Goal: Information Seeking & Learning: Learn about a topic

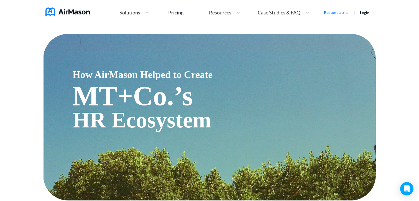
click at [293, 12] on span "Case Studies & FAQ" at bounding box center [279, 12] width 43 height 5
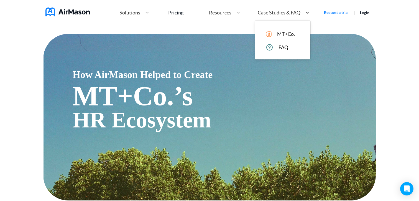
click at [279, 53] on div "MT+Co. FAQ" at bounding box center [282, 39] width 55 height 39
click at [280, 48] on span "FAQ" at bounding box center [283, 47] width 10 height 6
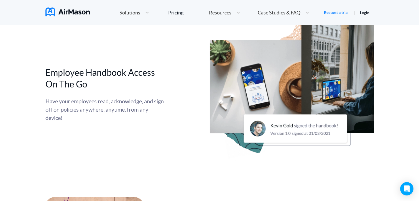
scroll to position [1498, 0]
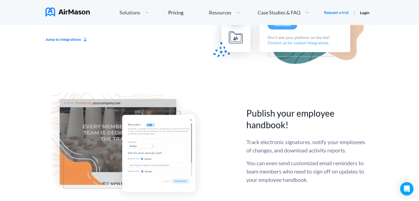
click at [135, 17] on div "Solutions" at bounding box center [134, 13] width 35 height 12
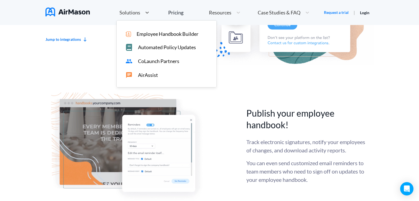
click at [148, 47] on span "Automated Policy Updates" at bounding box center [167, 47] width 58 height 6
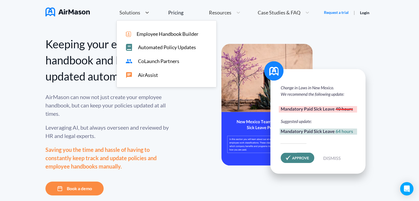
click at [139, 9] on div "Solutions" at bounding box center [134, 13] width 35 height 12
click at [137, 32] on span "Employee Handbook Builder" at bounding box center [168, 34] width 62 height 6
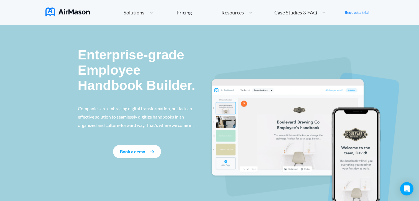
click at [73, 15] on img at bounding box center [67, 11] width 44 height 9
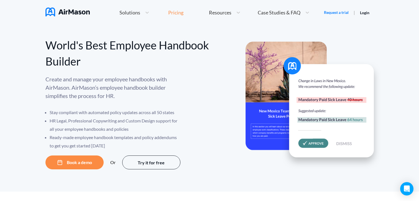
click at [177, 12] on div "Pricing" at bounding box center [175, 12] width 15 height 5
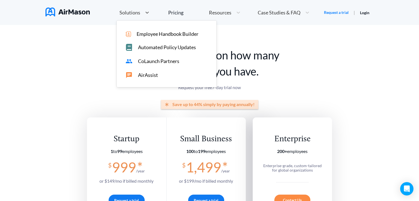
click at [131, 13] on span "Solutions" at bounding box center [129, 12] width 21 height 5
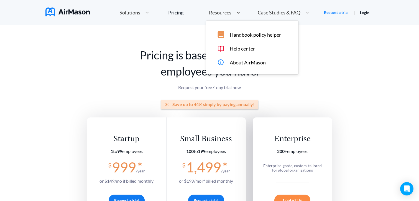
click at [225, 12] on span "Resources" at bounding box center [220, 12] width 22 height 5
click at [238, 35] on span "Handbook policy helper" at bounding box center [255, 35] width 51 height 6
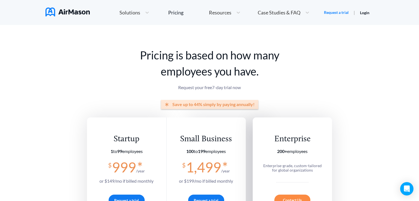
click at [124, 12] on span "Solutions" at bounding box center [129, 12] width 21 height 5
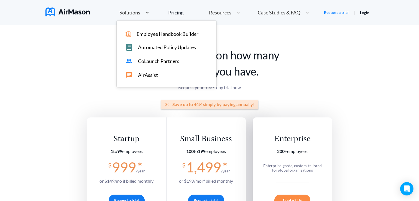
drag, startPoint x: 150, startPoint y: 63, endPoint x: 81, endPoint y: 20, distance: 80.9
click at [81, 20] on nav "Home Employee Handbook Builder Automated Policy Updates option [object Object] …" at bounding box center [209, 12] width 328 height 25
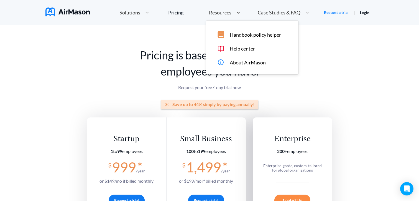
click at [226, 12] on span "Resources" at bounding box center [220, 12] width 22 height 5
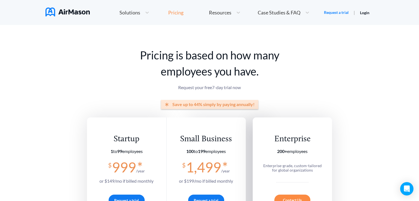
click at [180, 12] on div "Pricing" at bounding box center [175, 12] width 15 height 5
click at [220, 10] on span "Resources" at bounding box center [220, 12] width 22 height 5
click at [273, 8] on div "Case Studies & FAQ" at bounding box center [283, 13] width 57 height 12
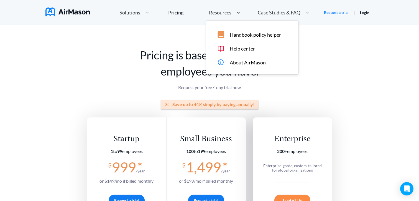
click at [224, 14] on span "Resources" at bounding box center [220, 12] width 22 height 5
click at [246, 35] on span "Handbook policy helper" at bounding box center [255, 35] width 51 height 6
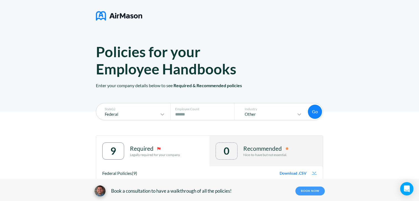
click at [308, 189] on link "BOOK NOW" at bounding box center [309, 190] width 29 height 9
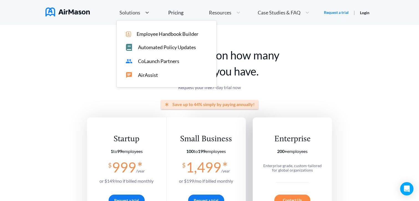
click at [140, 12] on div "Solutions" at bounding box center [129, 12] width 25 height 7
click at [142, 73] on span "AirAssist" at bounding box center [148, 75] width 20 height 6
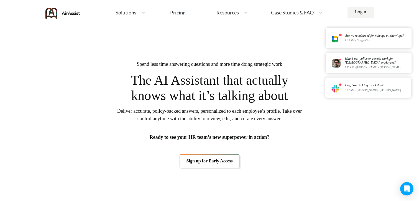
click at [63, 13] on img at bounding box center [62, 13] width 35 height 11
click at [71, 13] on img at bounding box center [62, 13] width 35 height 11
click at [75, 12] on img at bounding box center [62, 13] width 35 height 11
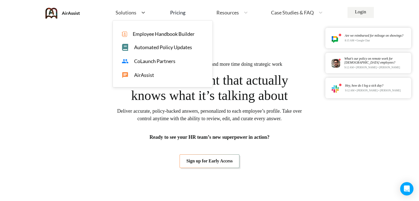
click at [130, 12] on span "Solutions" at bounding box center [125, 12] width 21 height 5
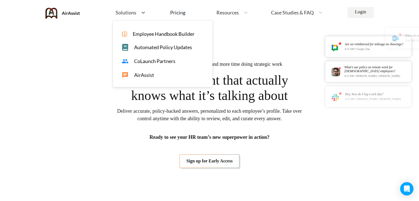
click at [145, 37] on div "Employee Handbook Builder Automated Policy Updates CoLaunch Partners AirAssist" at bounding box center [163, 53] width 100 height 66
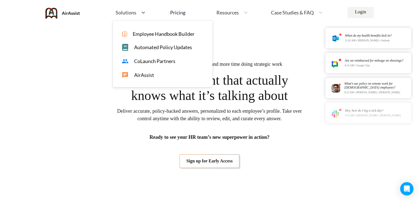
click at [139, 34] on span "Employee Handbook Builder" at bounding box center [164, 34] width 62 height 6
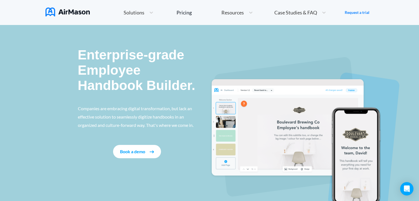
click at [64, 6] on nav "Home Employee Handbook Builder Automated Policy Updates Solutions Pricing About…" at bounding box center [209, 12] width 328 height 25
click at [66, 12] on img at bounding box center [67, 11] width 44 height 9
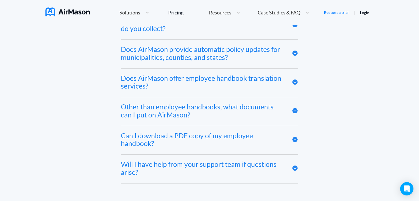
scroll to position [3056, 0]
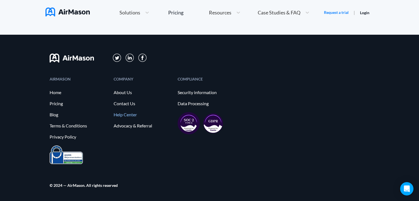
click at [121, 115] on link "Help Center" at bounding box center [143, 114] width 58 height 5
click at [127, 93] on link "About Us" at bounding box center [143, 92] width 58 height 5
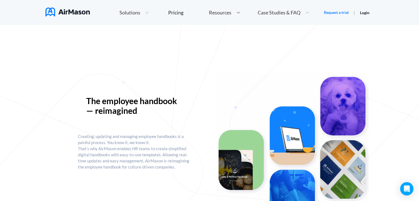
click at [237, 11] on icon at bounding box center [238, 13] width 6 height 6
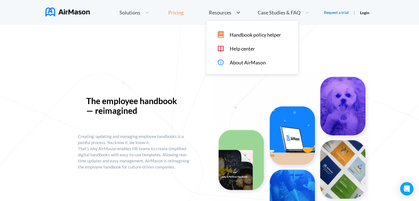
click at [174, 13] on div "Pricing" at bounding box center [175, 12] width 15 height 5
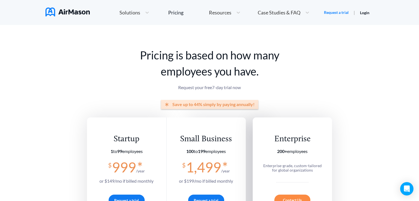
click at [116, 15] on div "Home Employee Handbook Builder Automated Policy Updates Solutions Pricing About…" at bounding box center [214, 13] width 219 height 12
click at [127, 15] on span "Solutions" at bounding box center [129, 12] width 21 height 5
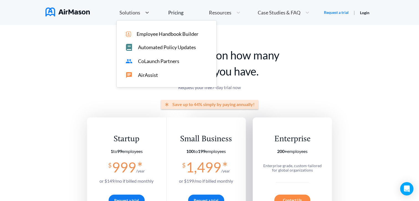
click at [148, 62] on span "CoLaunch Partners" at bounding box center [158, 61] width 41 height 6
